Goal: Information Seeking & Learning: Find specific page/section

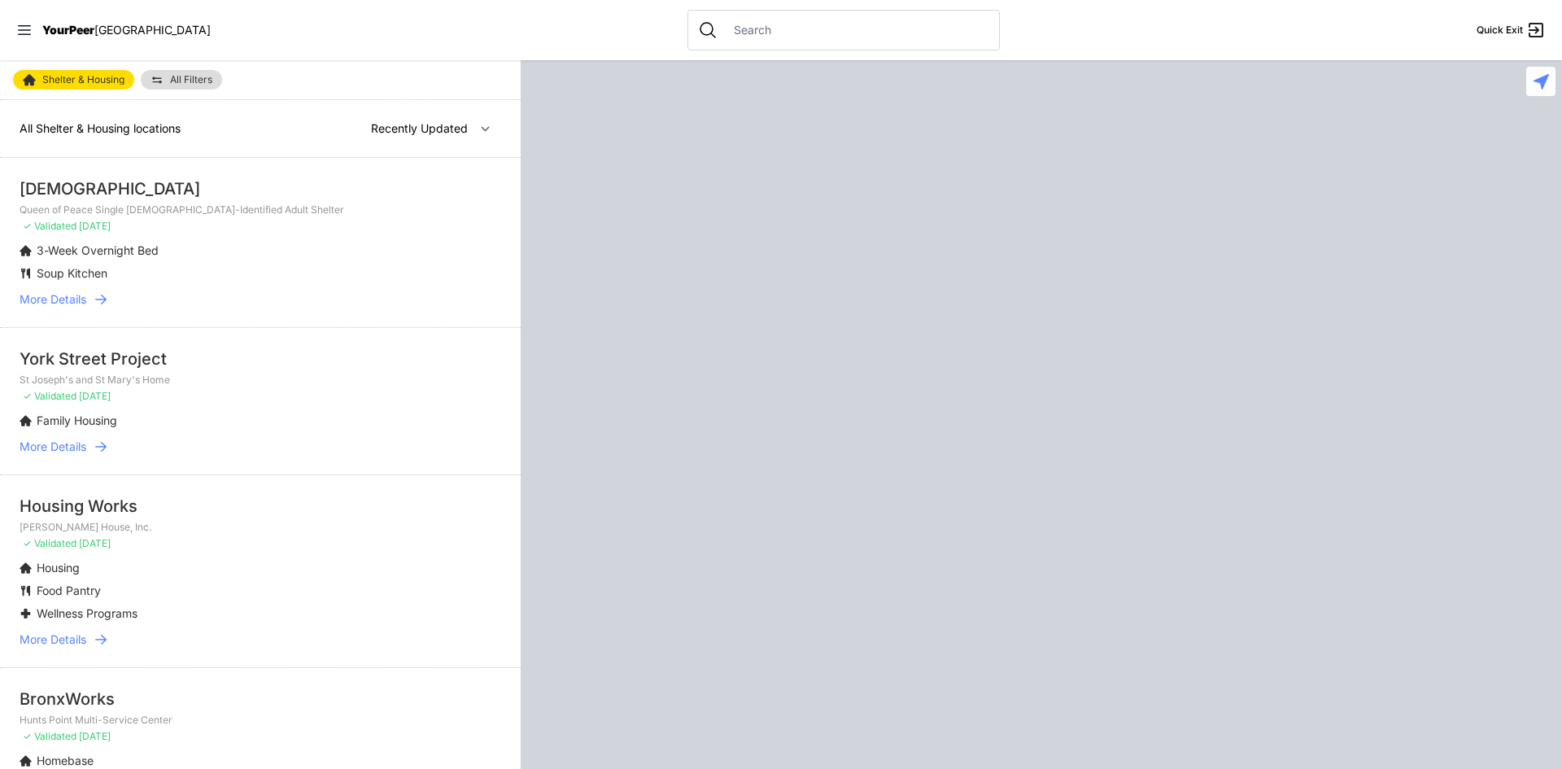
select select "recentlyUpdated"
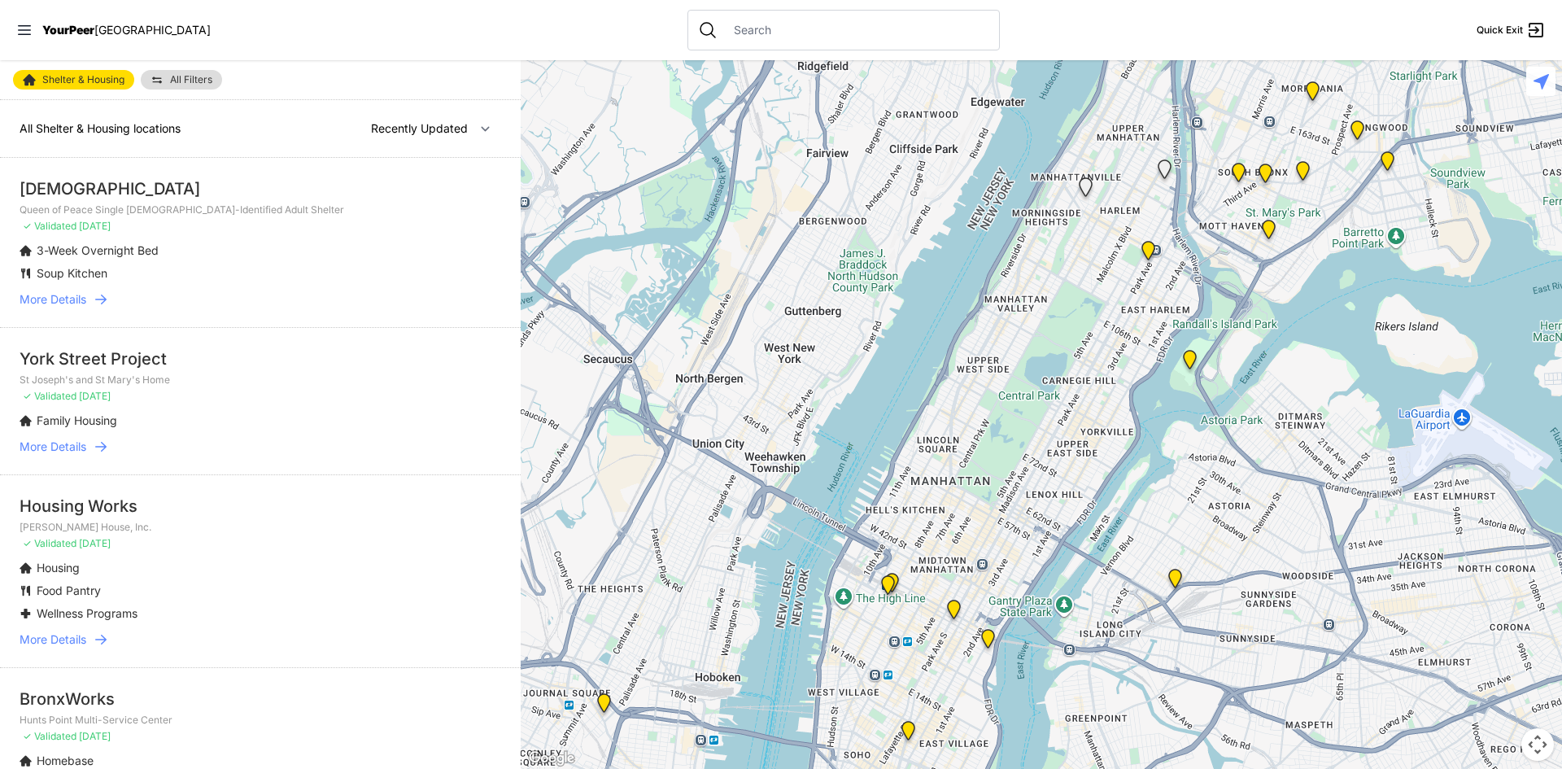
click at [194, 76] on span "All Filters" at bounding box center [191, 80] width 42 height 10
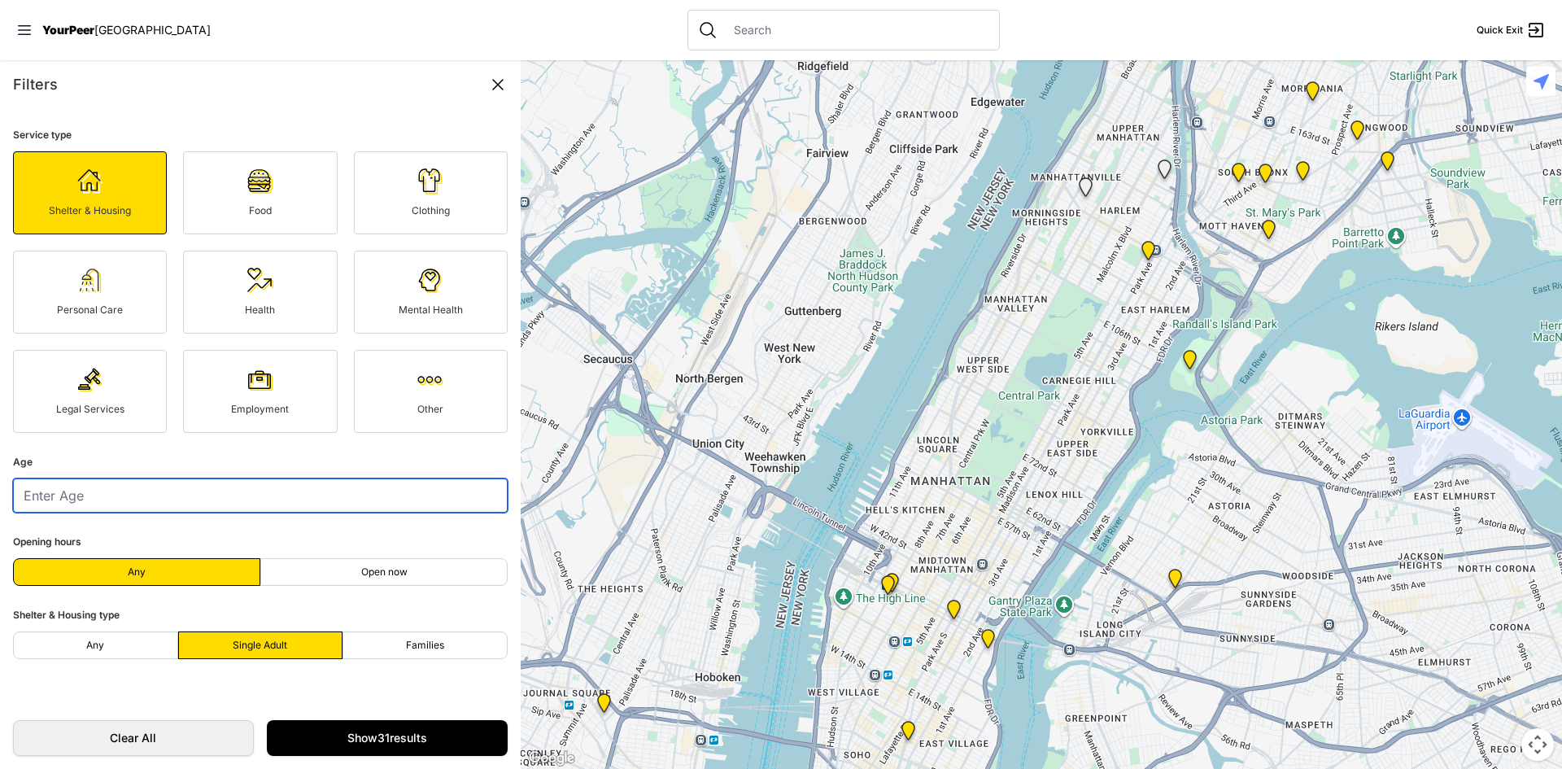
click at [282, 482] on input "number" at bounding box center [260, 495] width 495 height 34
type input "63"
click at [348, 738] on link "Show 31 results" at bounding box center [387, 738] width 241 height 36
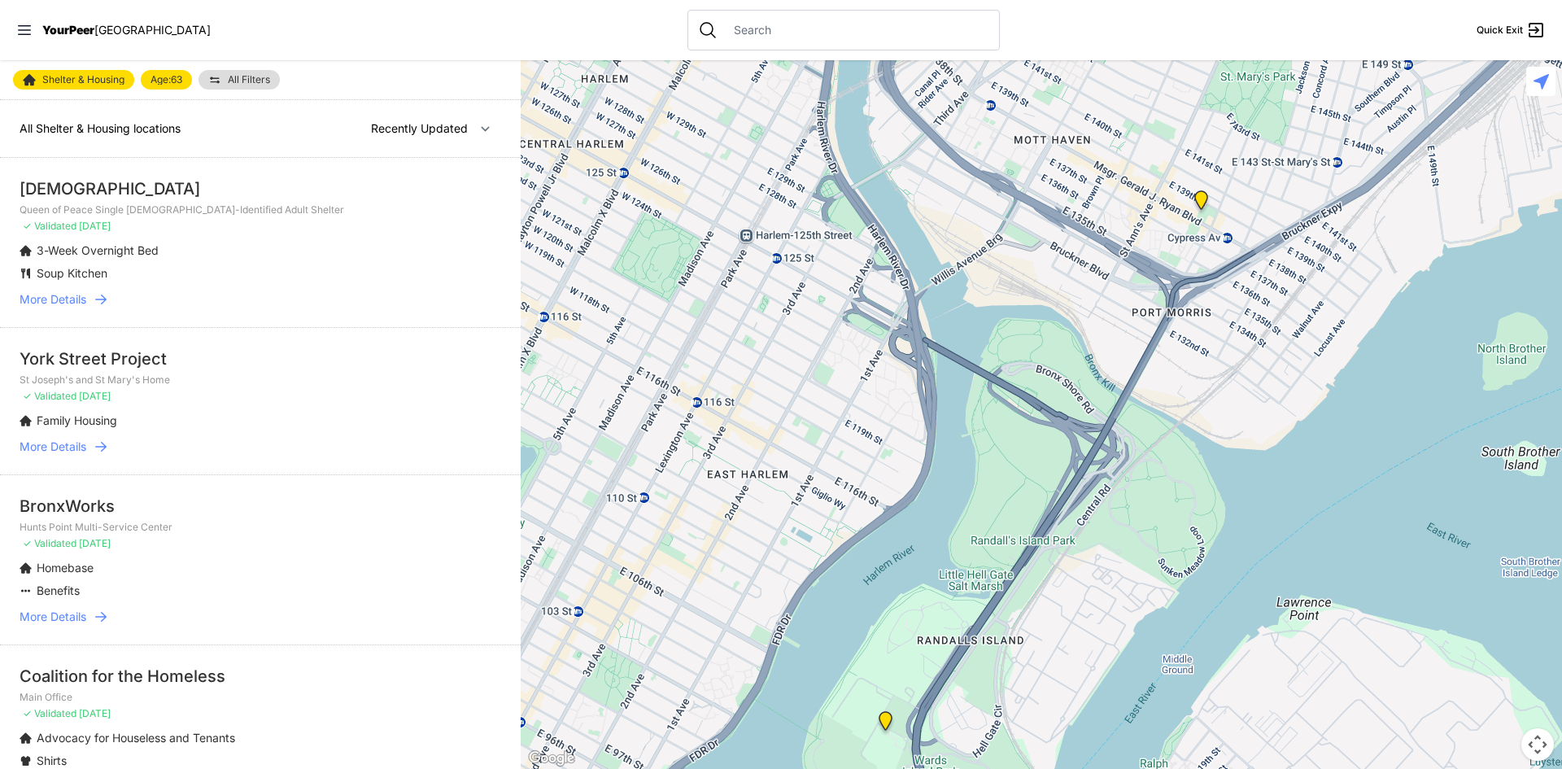
click at [1156, 162] on div at bounding box center [1042, 414] width 1042 height 709
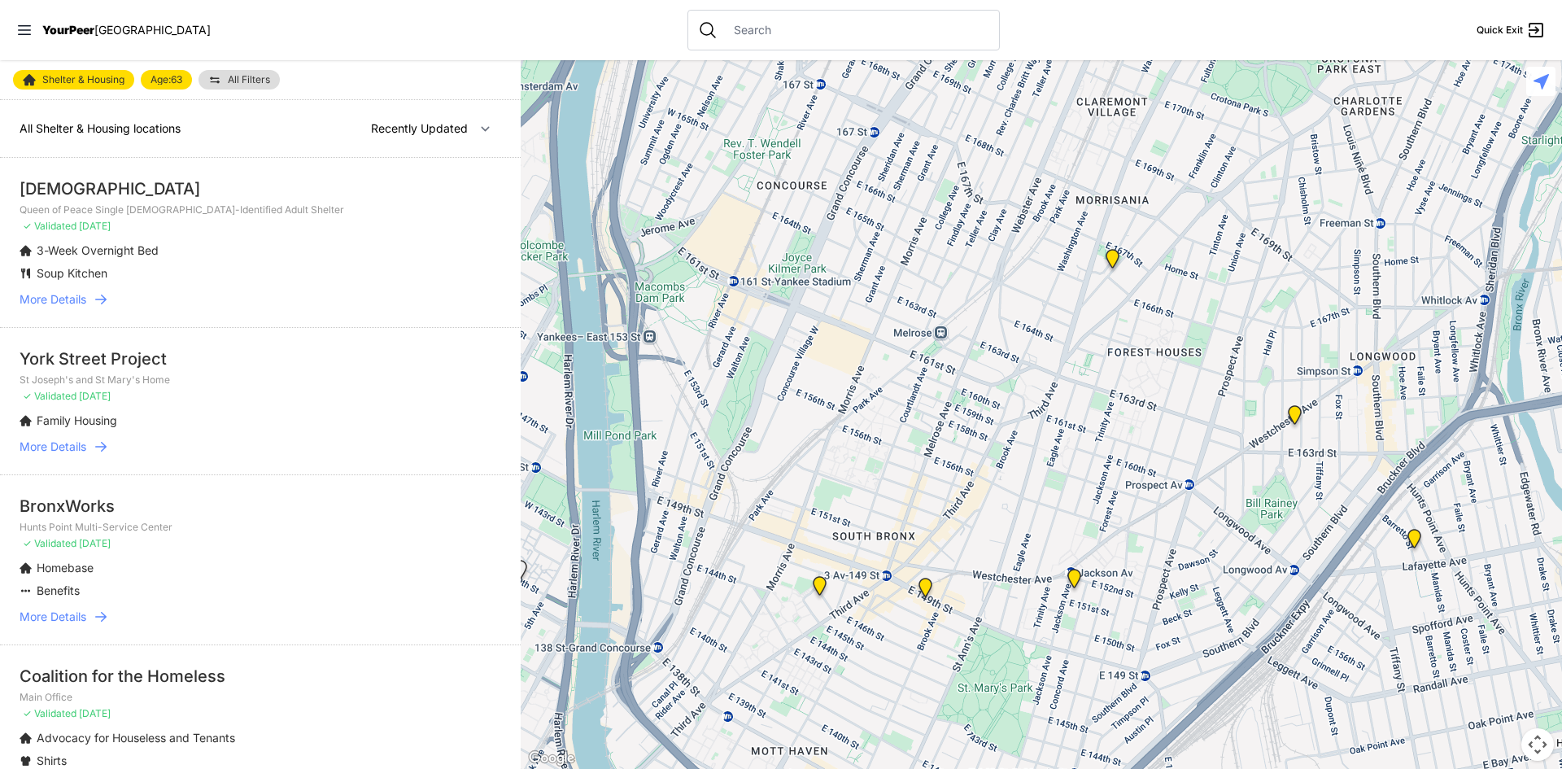
drag, startPoint x: 1169, startPoint y: 189, endPoint x: 905, endPoint y: 807, distance: 672.3
click at [905, 768] on html "View map Close panel YourPeer [GEOGRAPHIC_DATA] Quick Exit Single Adult Familie…" at bounding box center [781, 384] width 1562 height 769
click at [1296, 416] on img "Bronx" at bounding box center [1294, 418] width 33 height 39
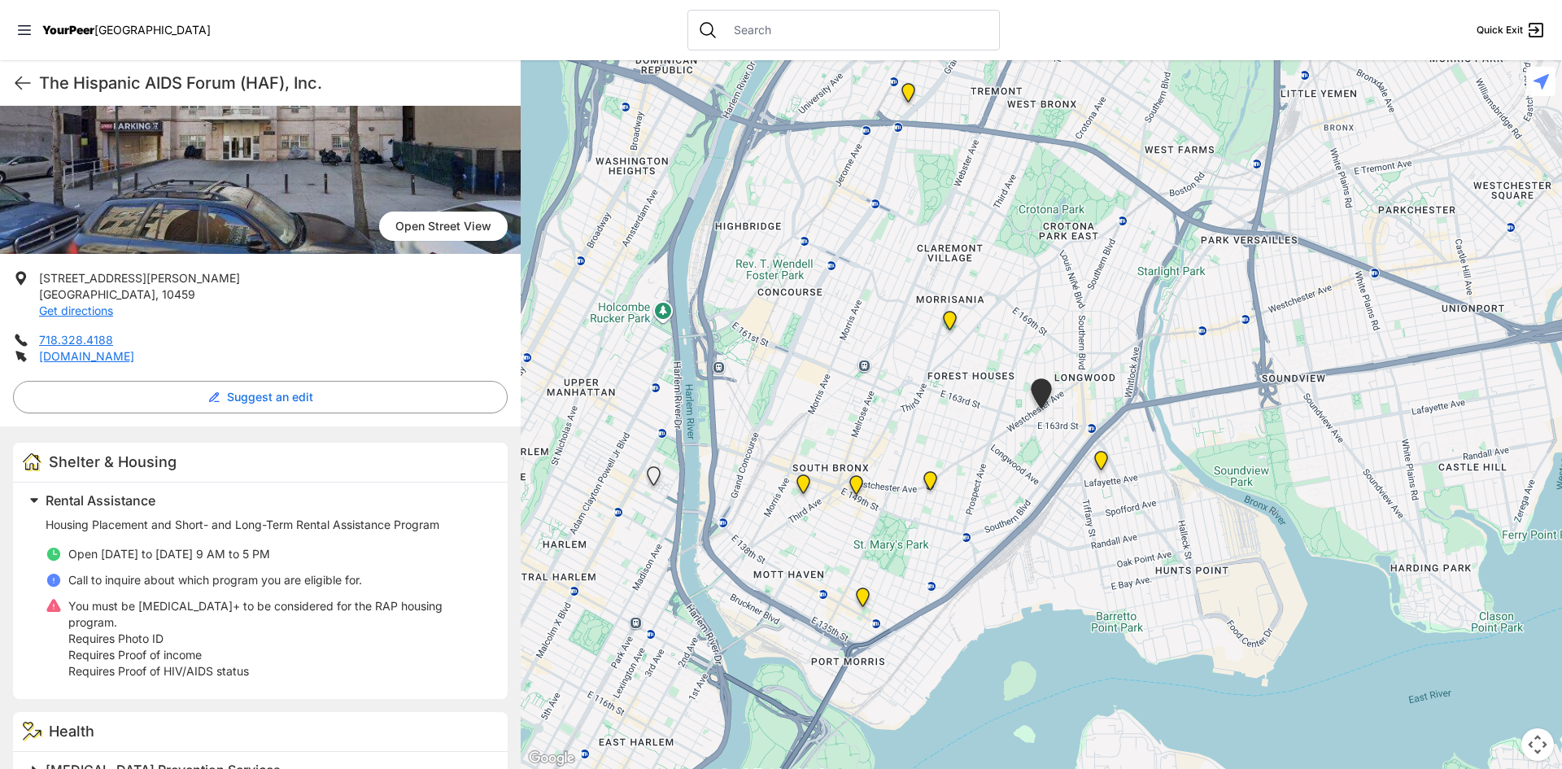
scroll to position [188, 0]
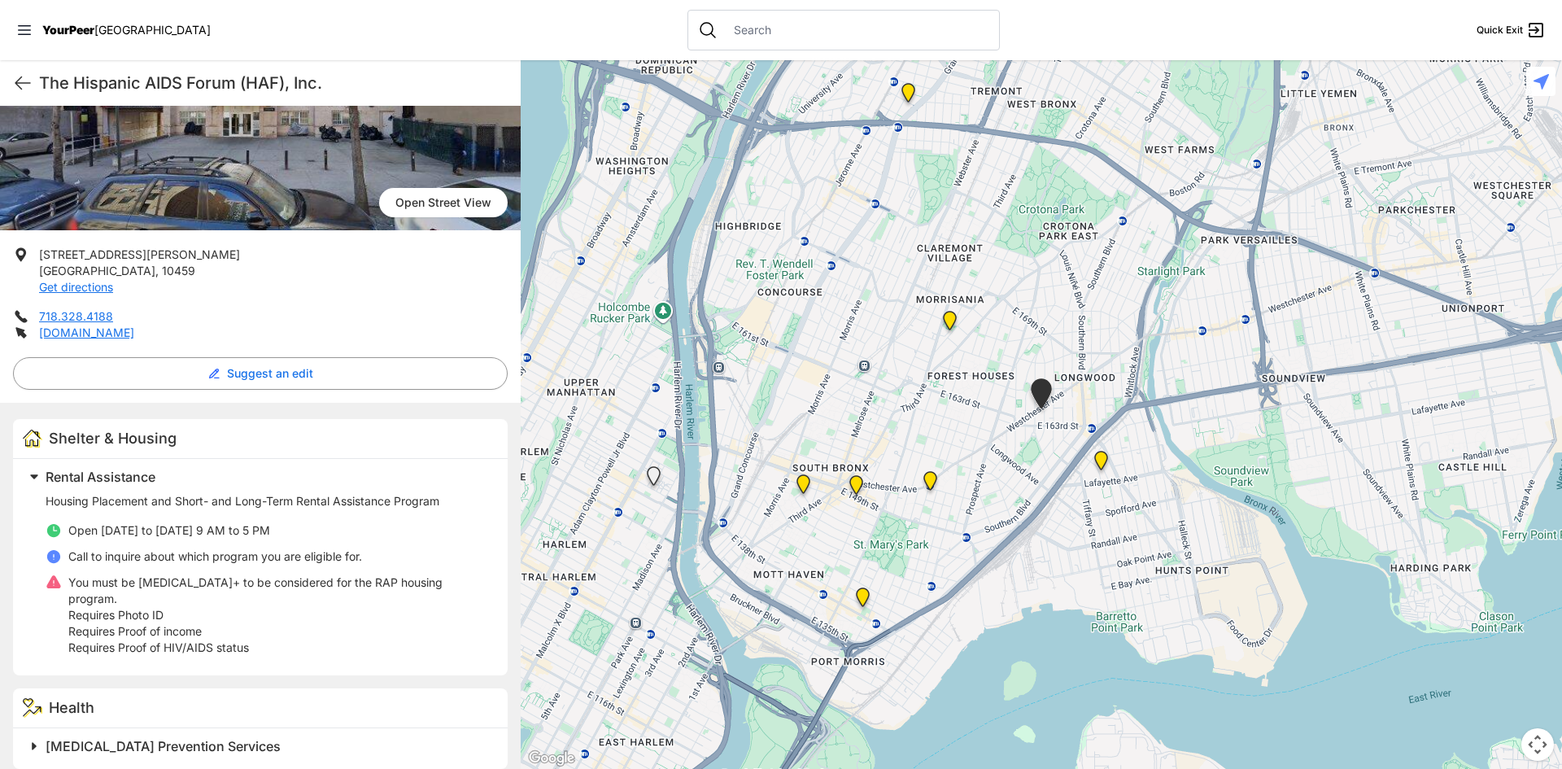
click at [148, 745] on div "[MEDICAL_DATA] Prevention Services" at bounding box center [260, 748] width 495 height 41
click at [147, 738] on span "[MEDICAL_DATA] Prevention Services" at bounding box center [163, 746] width 235 height 16
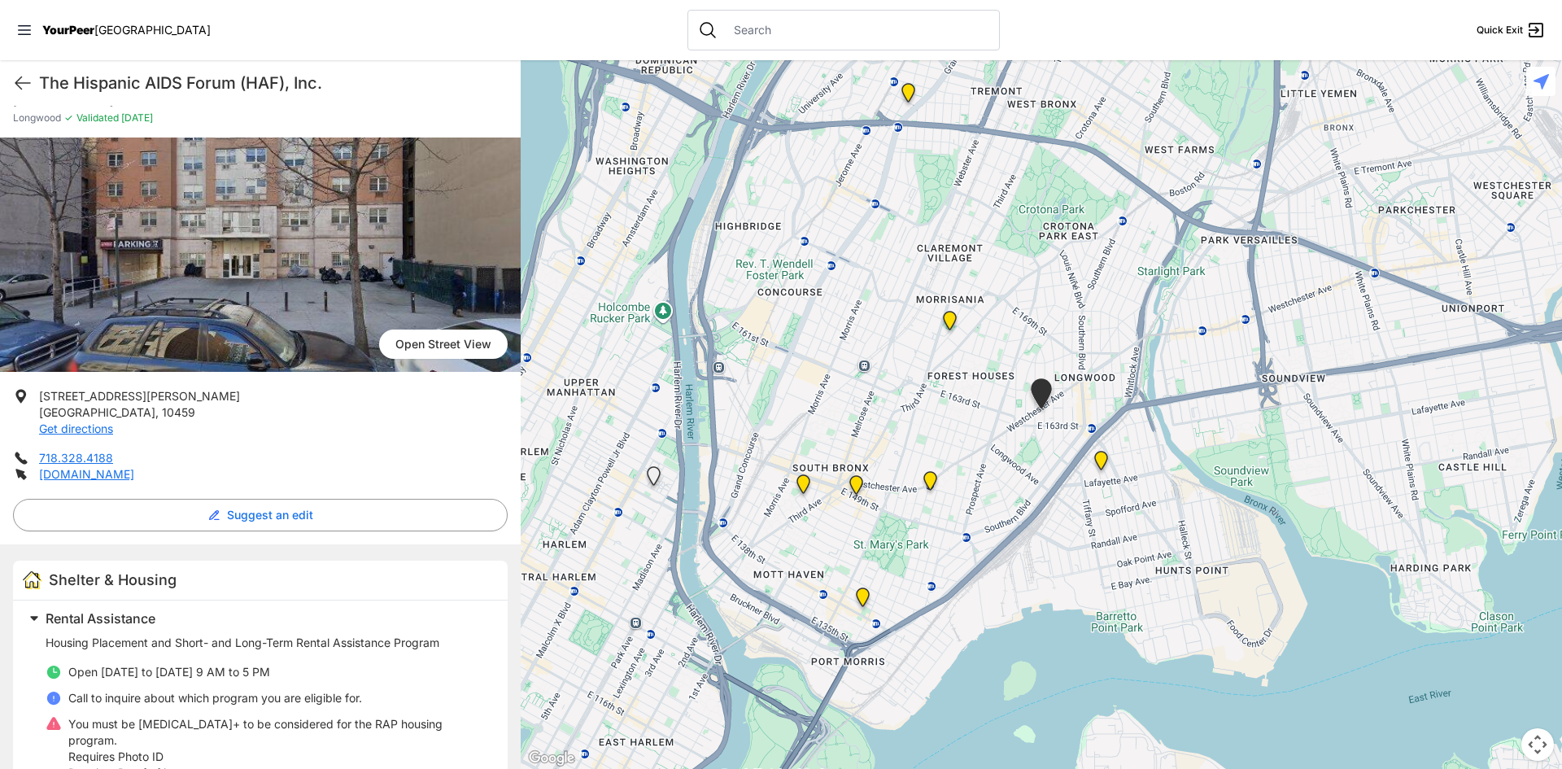
scroll to position [46, 0]
click at [26, 83] on icon at bounding box center [23, 83] width 20 height 20
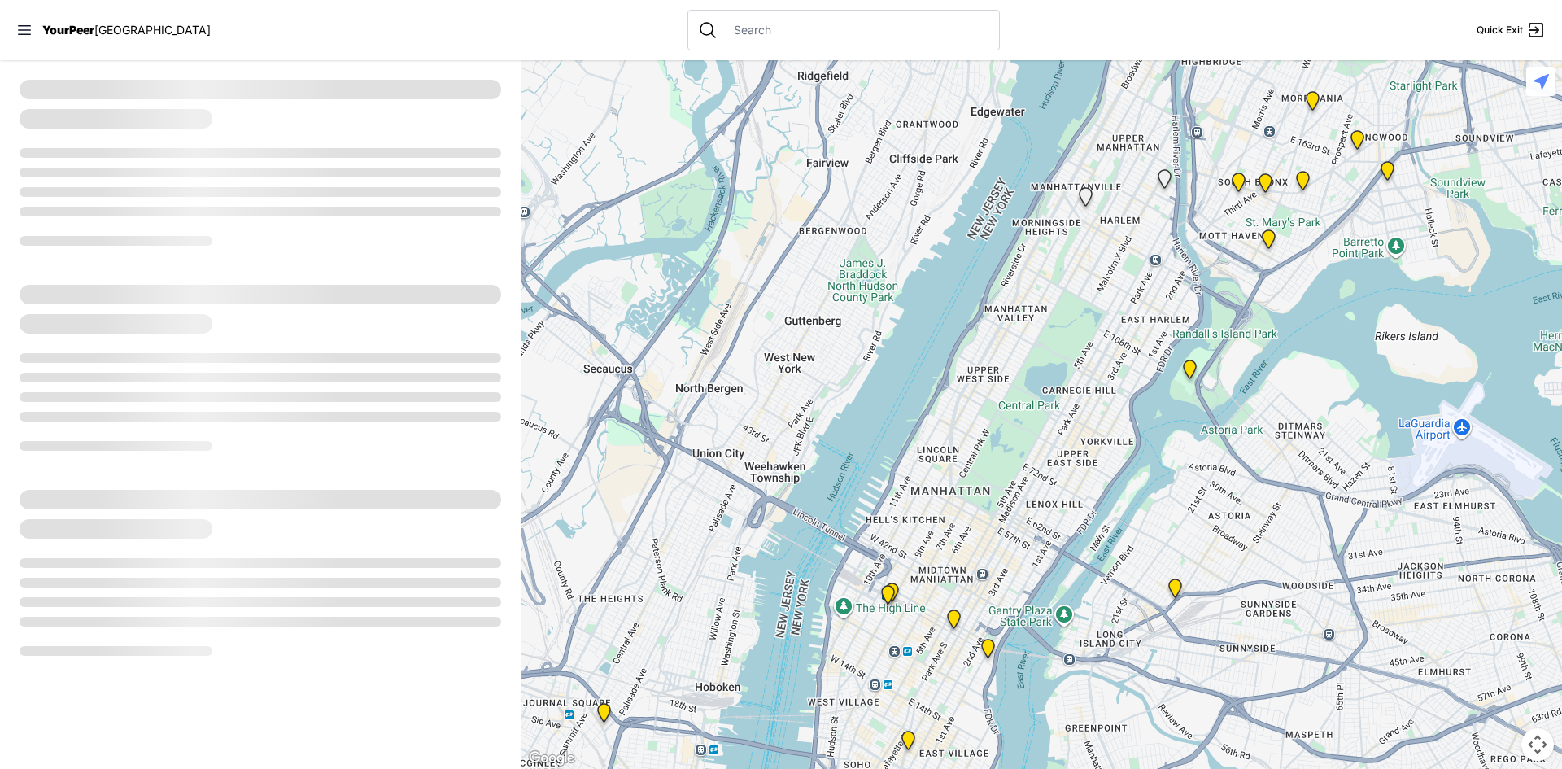
click at [1355, 146] on img "Bronx" at bounding box center [1357, 143] width 33 height 39
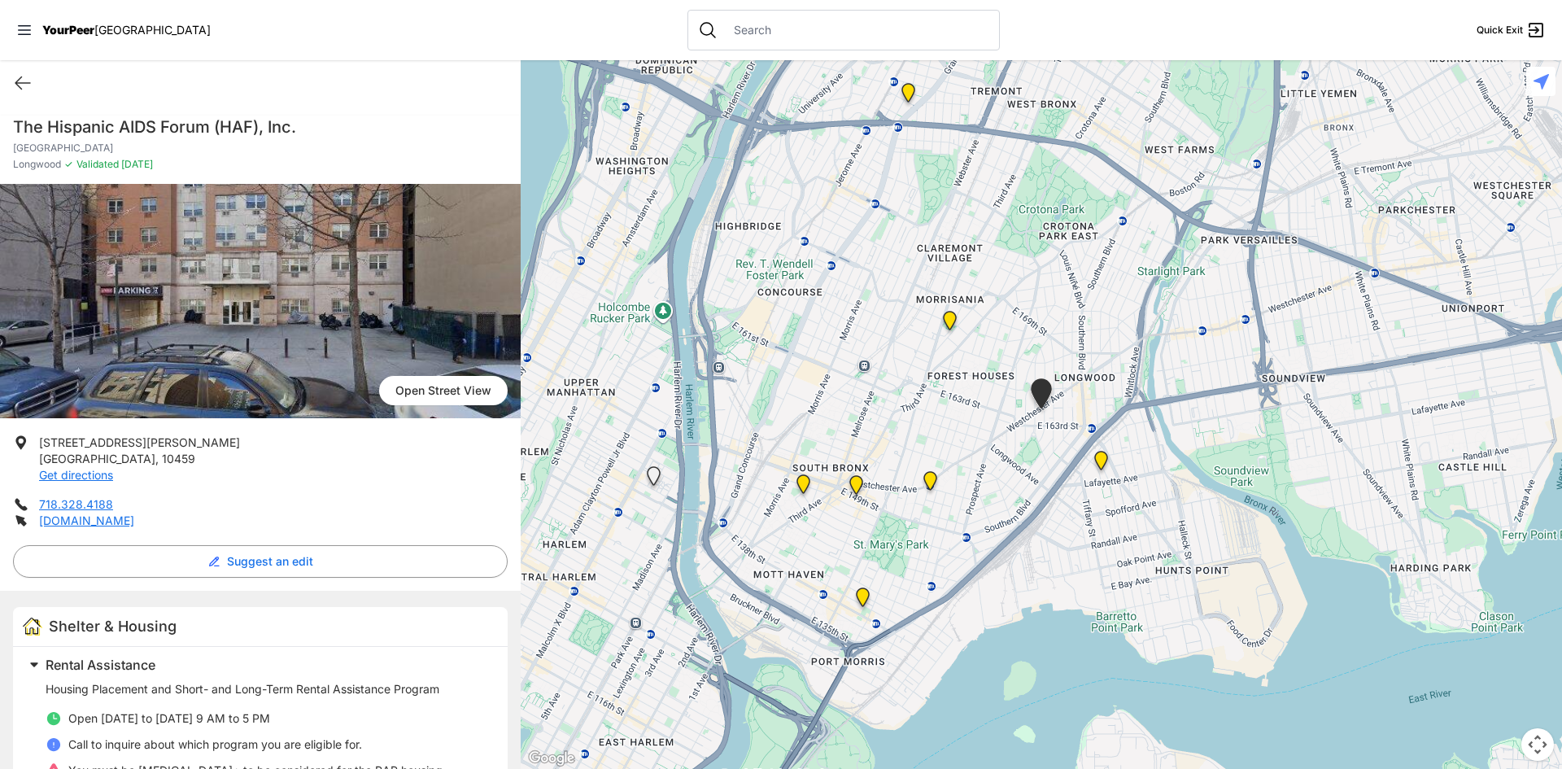
click at [935, 487] on img "Hunts Point Multi-Service Center" at bounding box center [930, 484] width 33 height 39
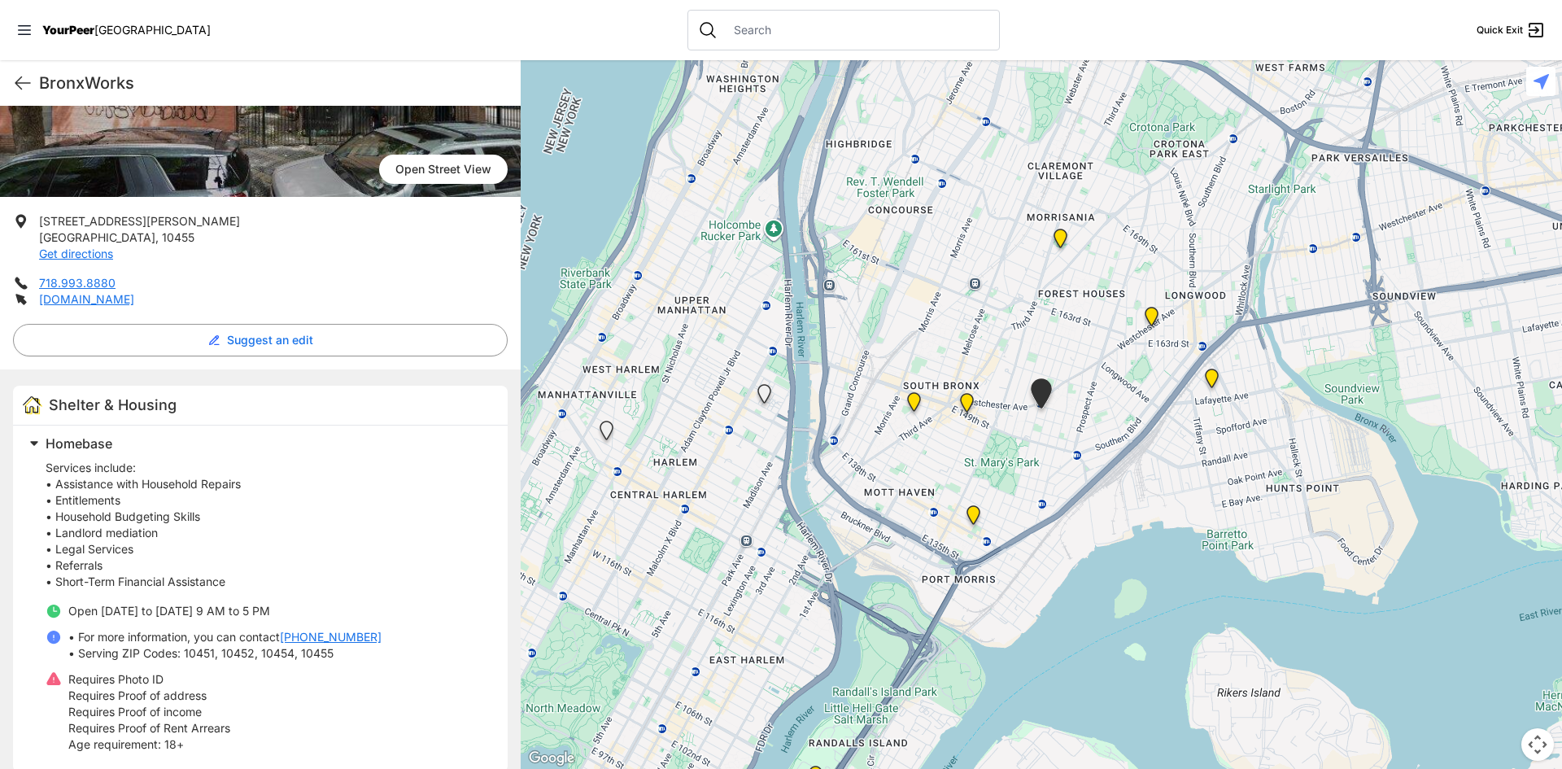
scroll to position [225, 0]
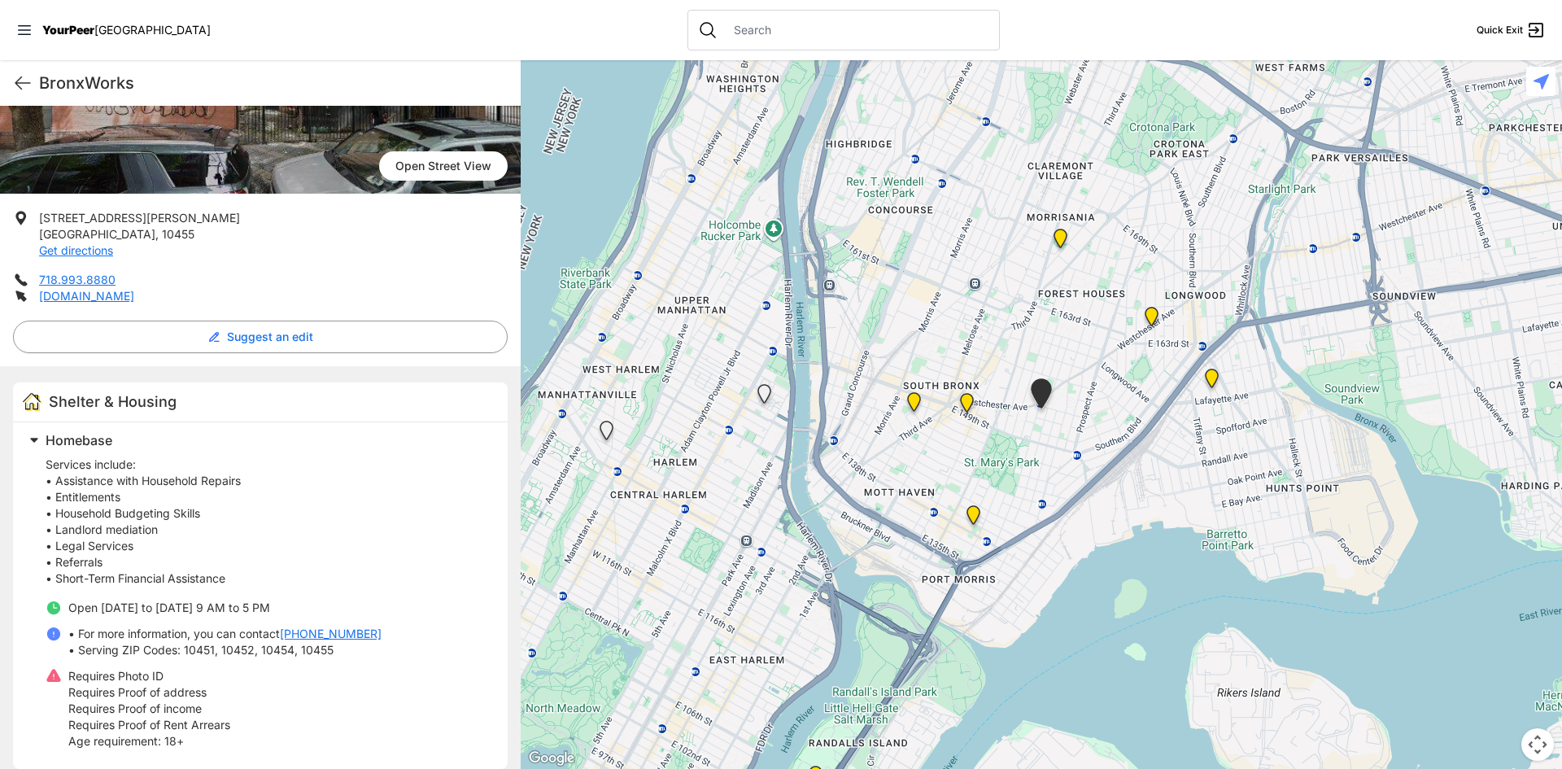
click at [968, 404] on img "The Bronx Pride Center" at bounding box center [966, 406] width 33 height 39
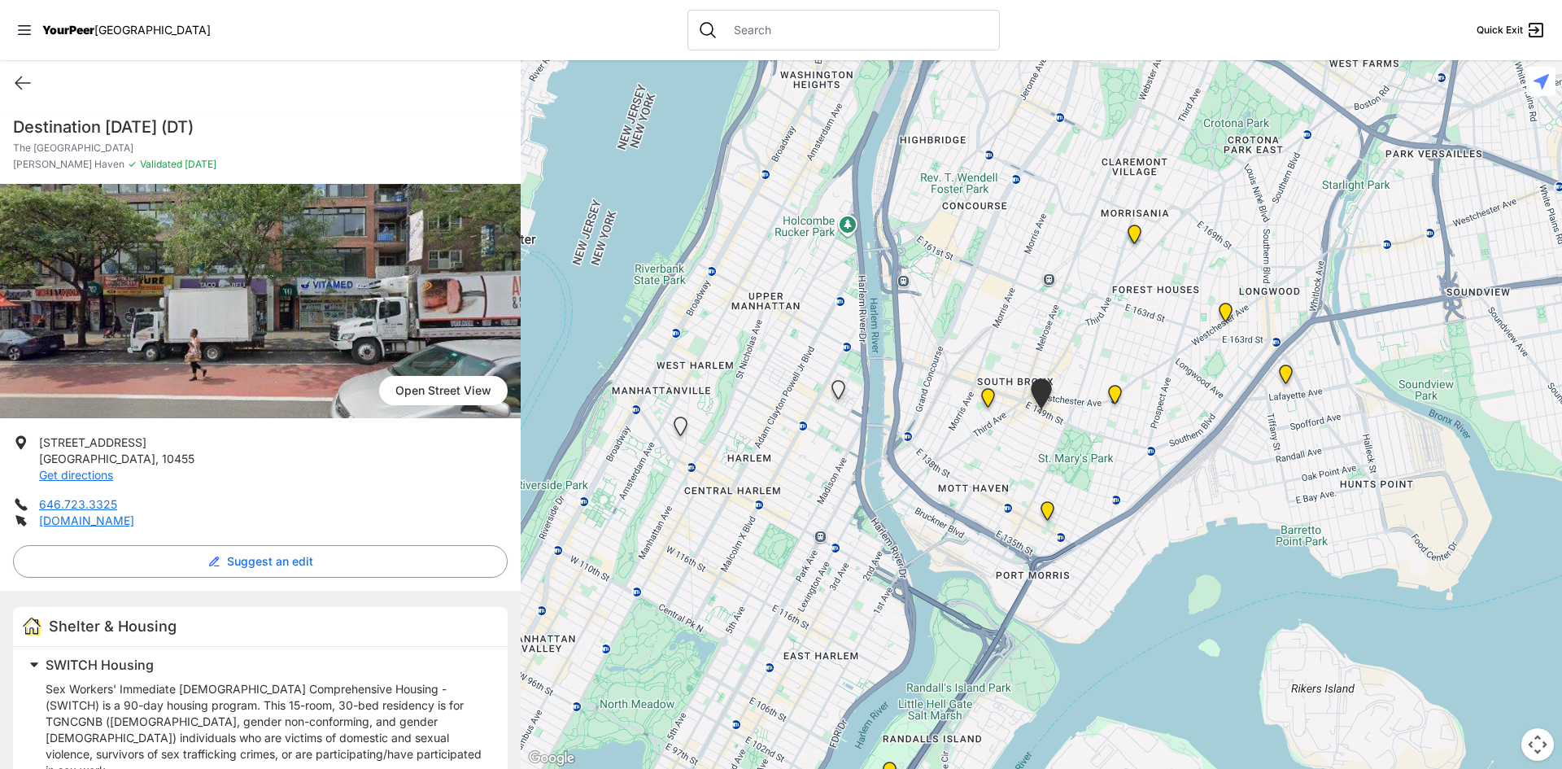
click at [988, 399] on img "Queen of Peace Single Male-Identified Adult Shelter" at bounding box center [988, 401] width 33 height 39
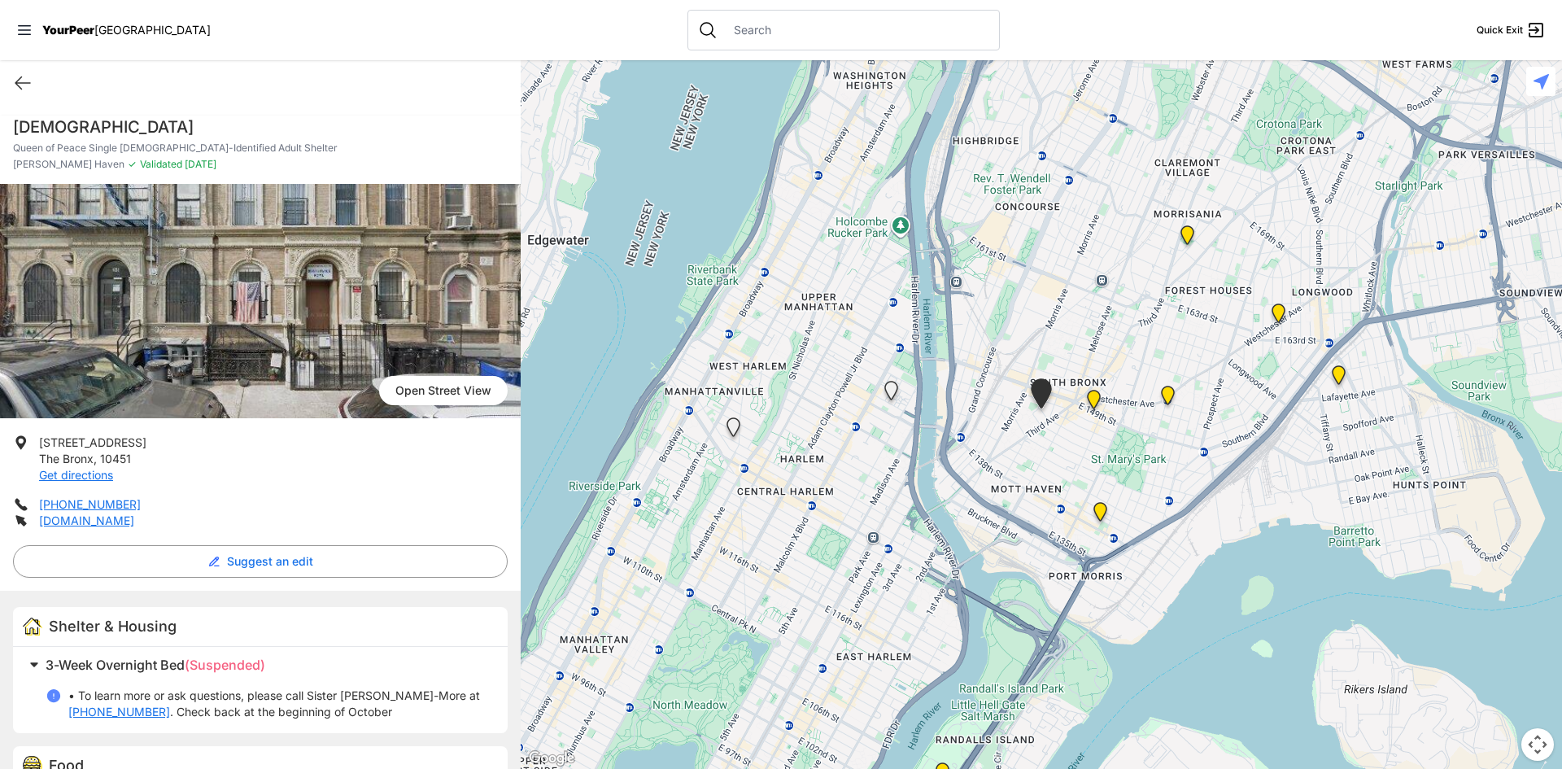
scroll to position [74, 0]
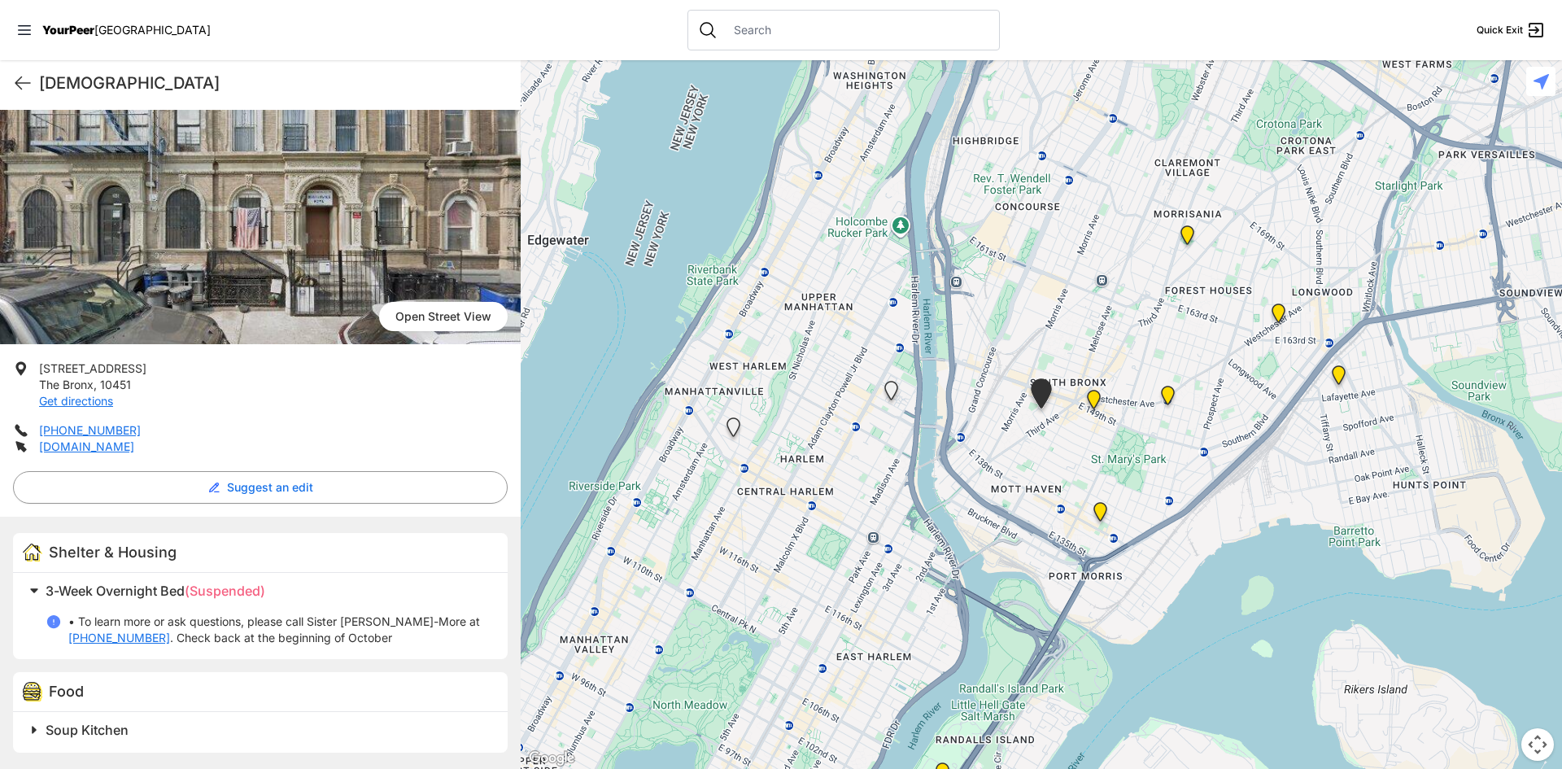
click at [1190, 236] on img "Franklin Women's Shelter and Intake" at bounding box center [1187, 238] width 33 height 39
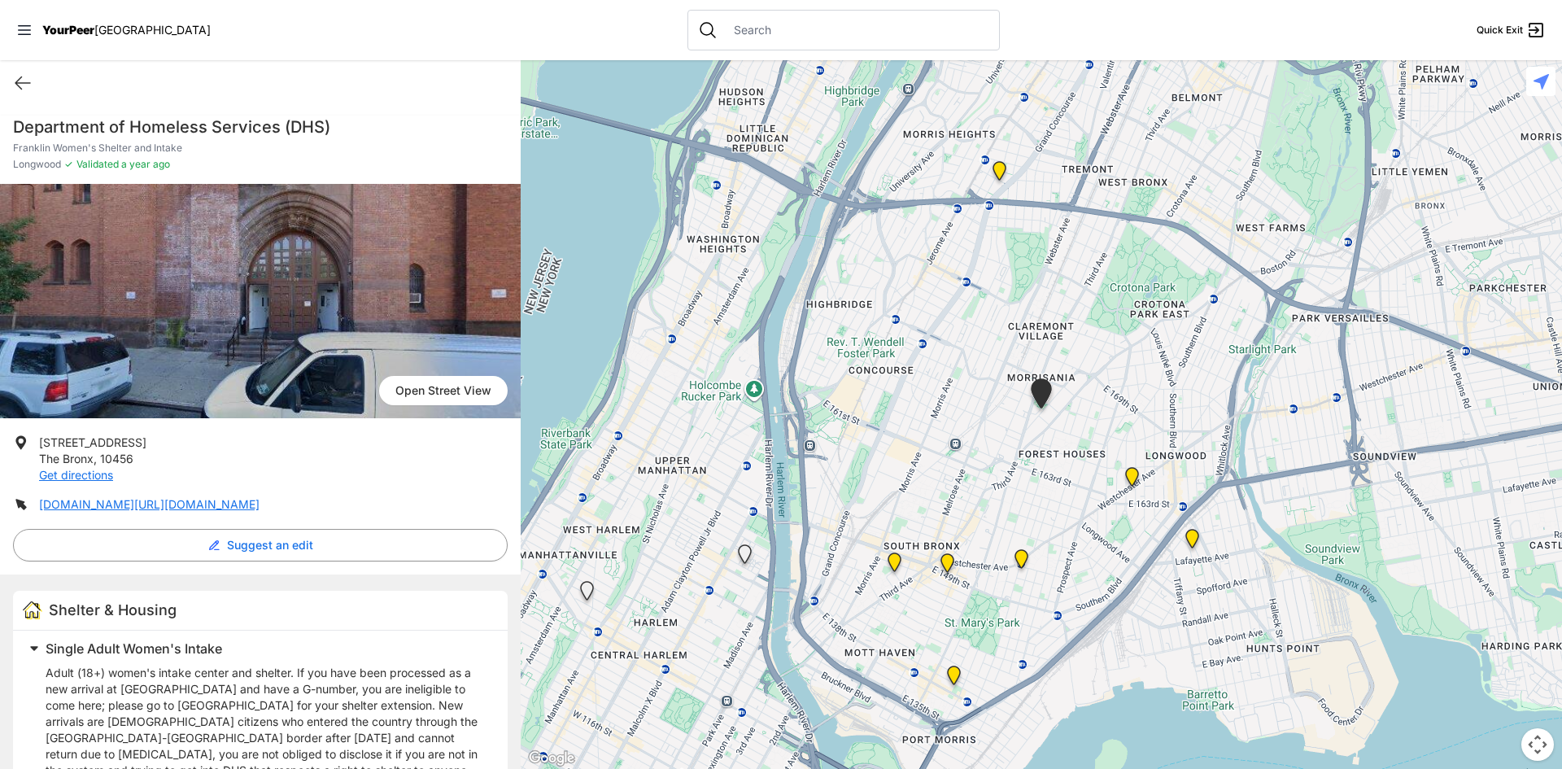
click at [957, 681] on img at bounding box center [953, 678] width 33 height 39
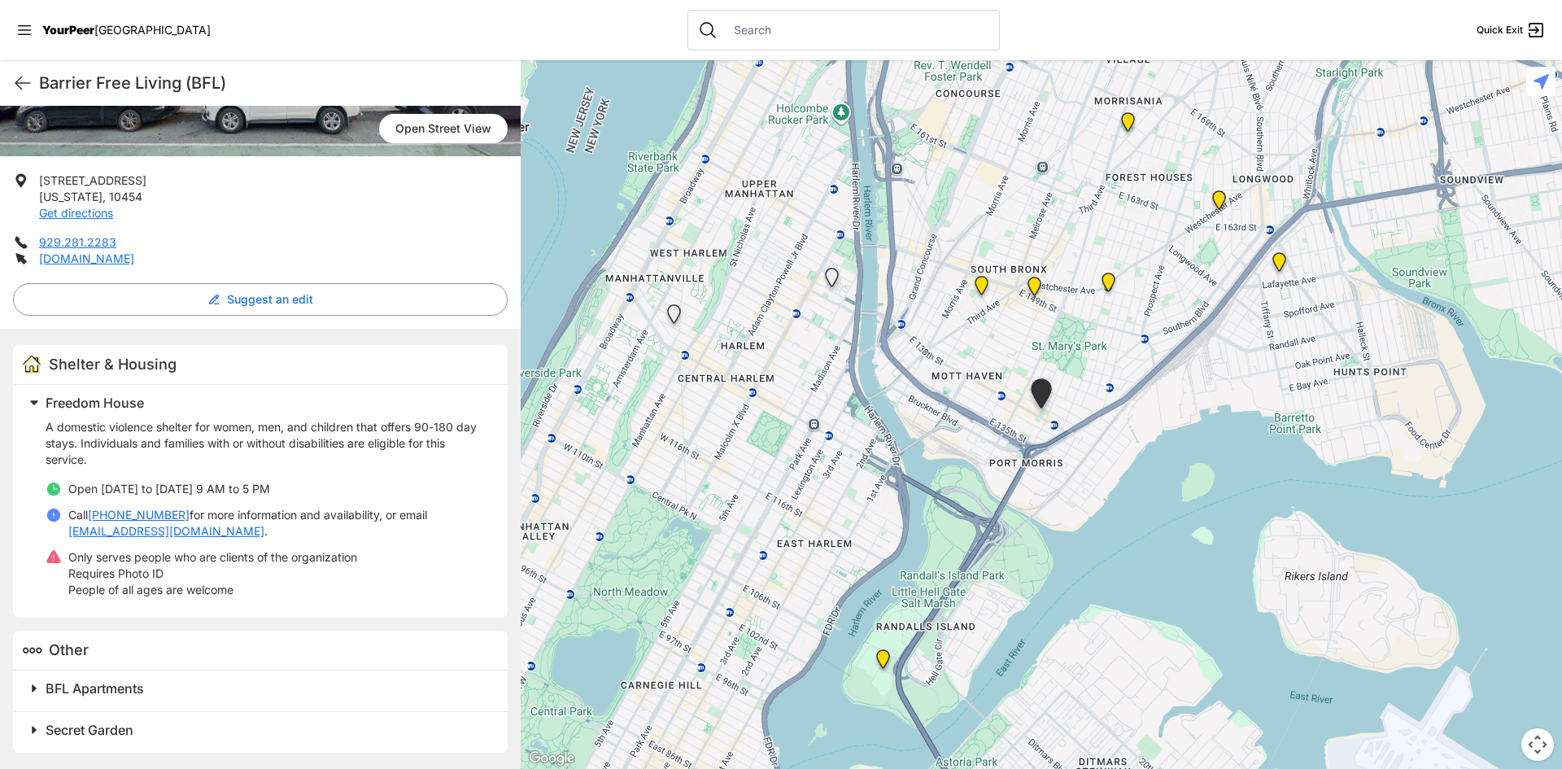
scroll to position [243, 0]
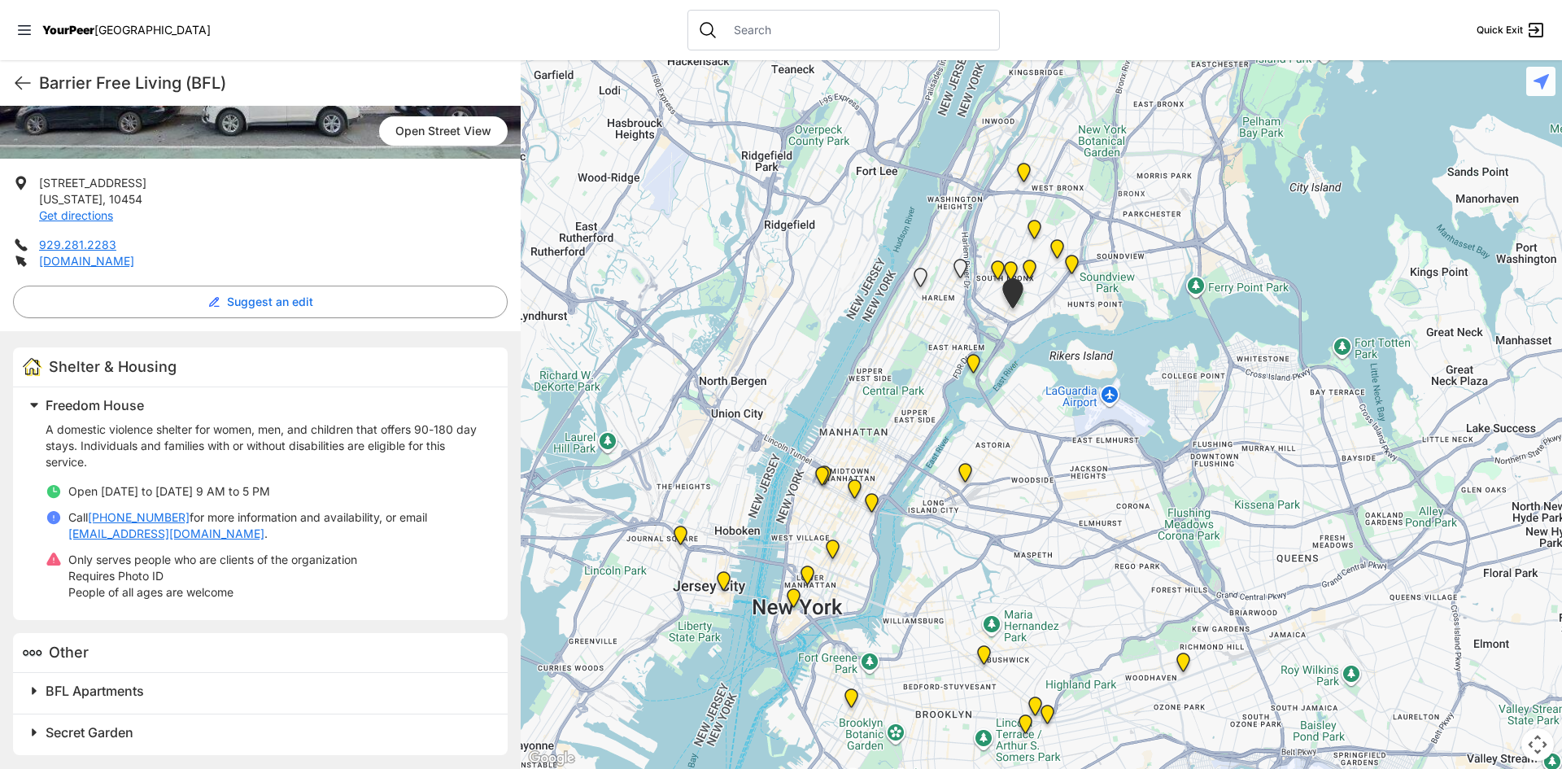
click at [1022, 177] on img "Bronx Recovery Support Center" at bounding box center [1023, 175] width 33 height 39
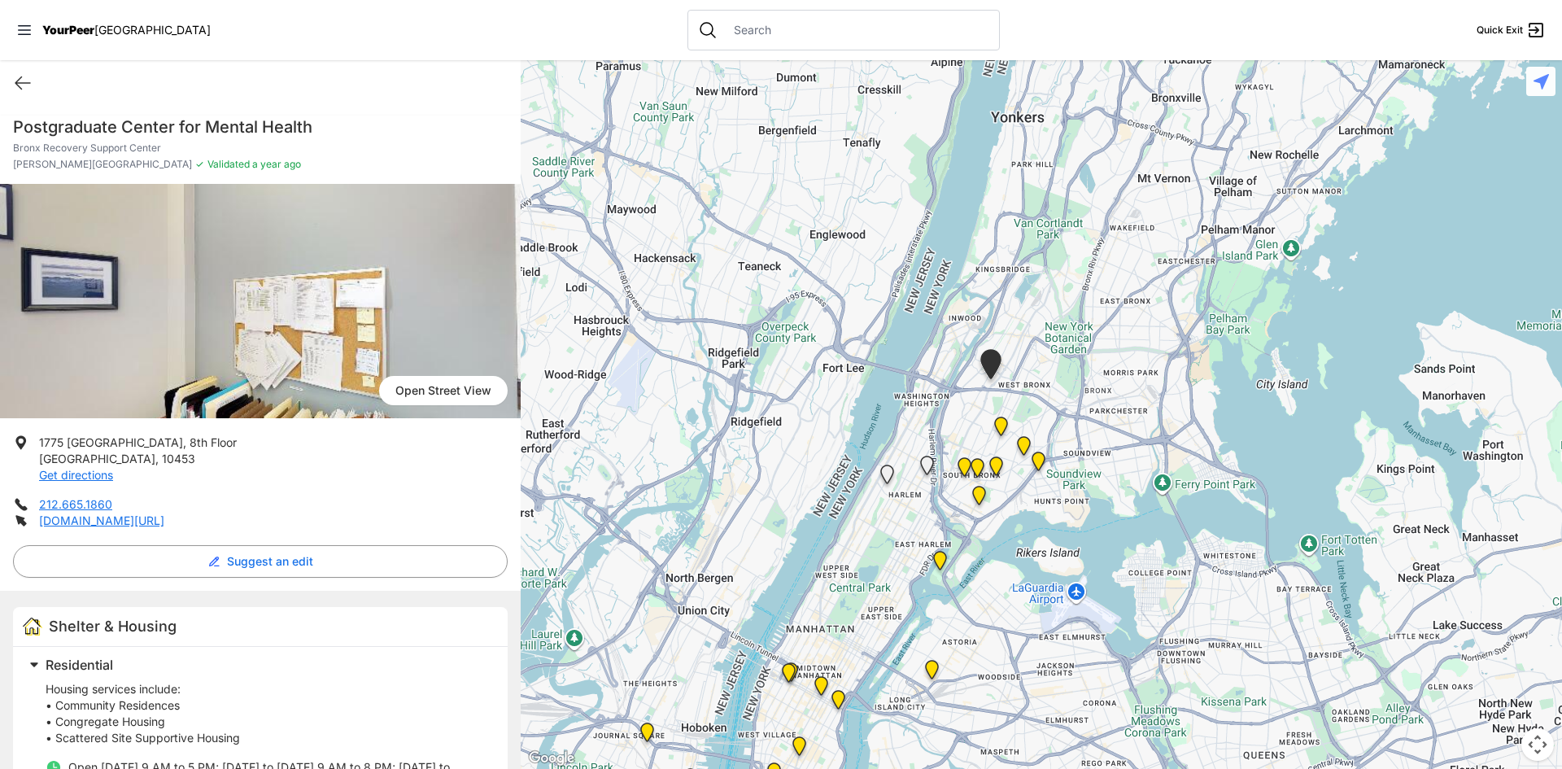
drag, startPoint x: 907, startPoint y: 540, endPoint x: 972, endPoint y: 400, distance: 153.3
click at [972, 400] on div at bounding box center [1042, 414] width 1042 height 709
click at [926, 466] on img "Upper West Side, Closed" at bounding box center [925, 468] width 33 height 39
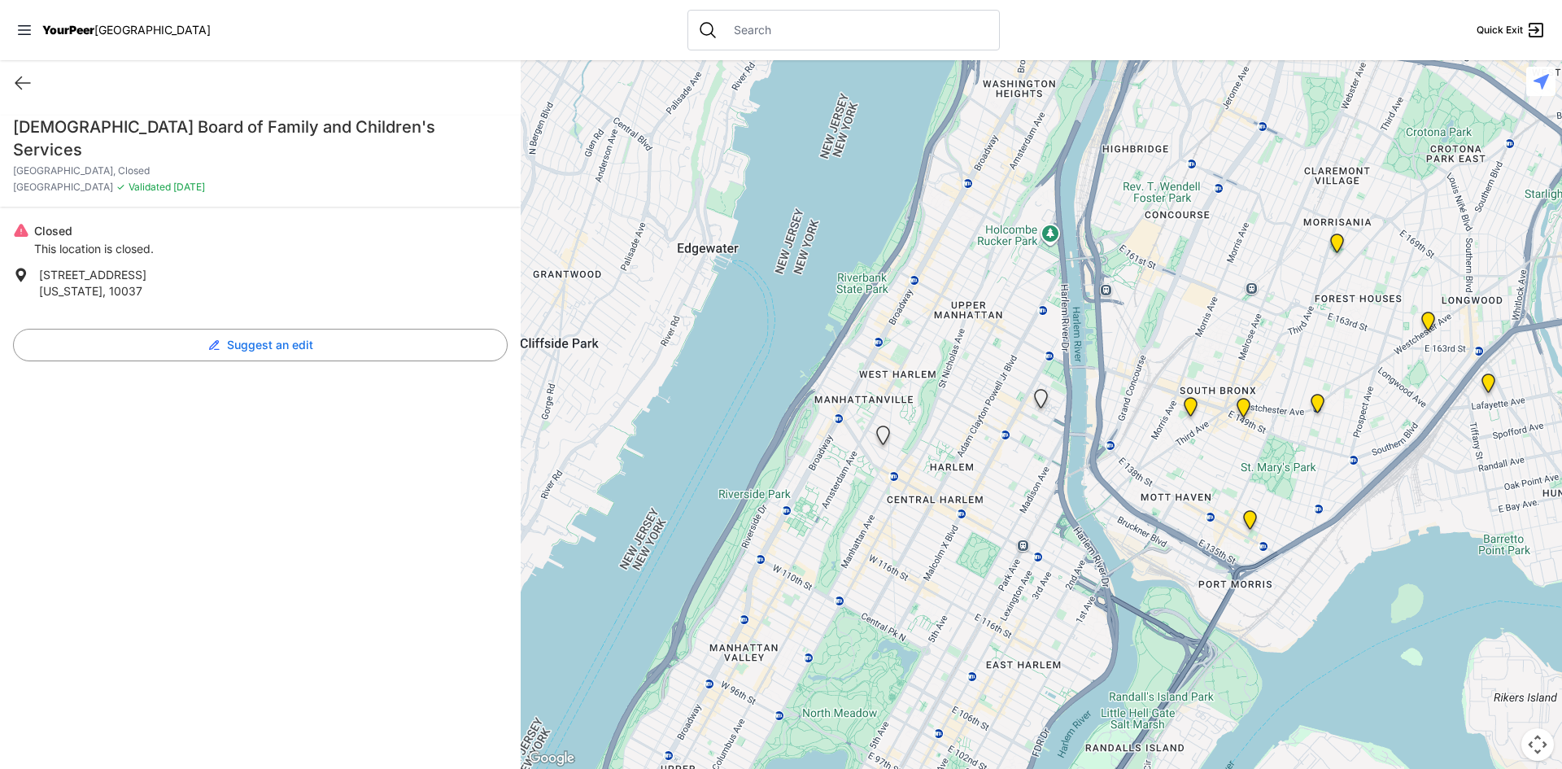
click at [885, 437] on img "Queen of Peace Single Female-Identified Adult Shelter" at bounding box center [883, 438] width 33 height 39
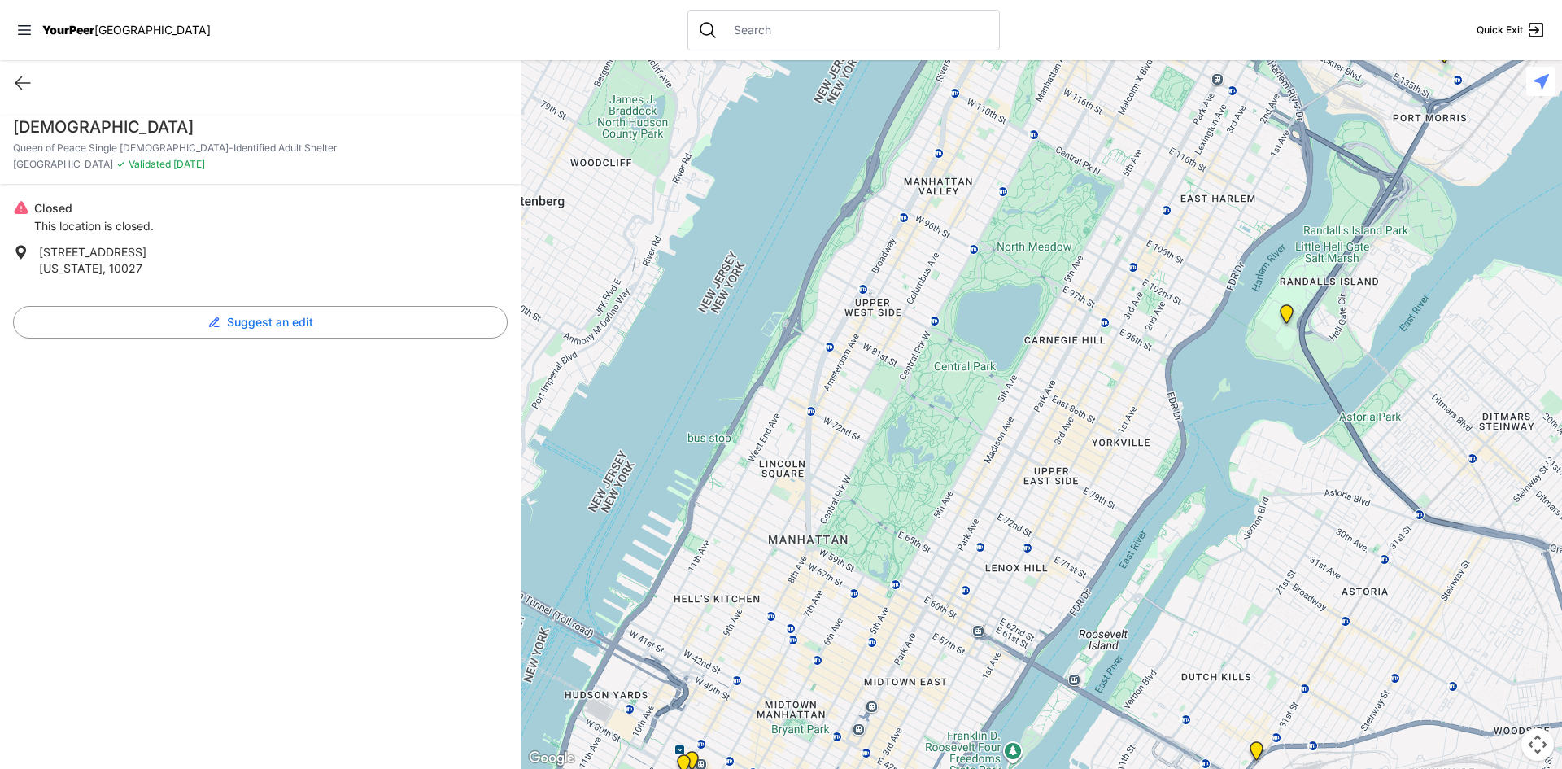
drag, startPoint x: 1152, startPoint y: 566, endPoint x: 1191, endPoint y: 95, distance: 472.7
click at [1191, 95] on div at bounding box center [1042, 414] width 1042 height 709
